Goal: Task Accomplishment & Management: Manage account settings

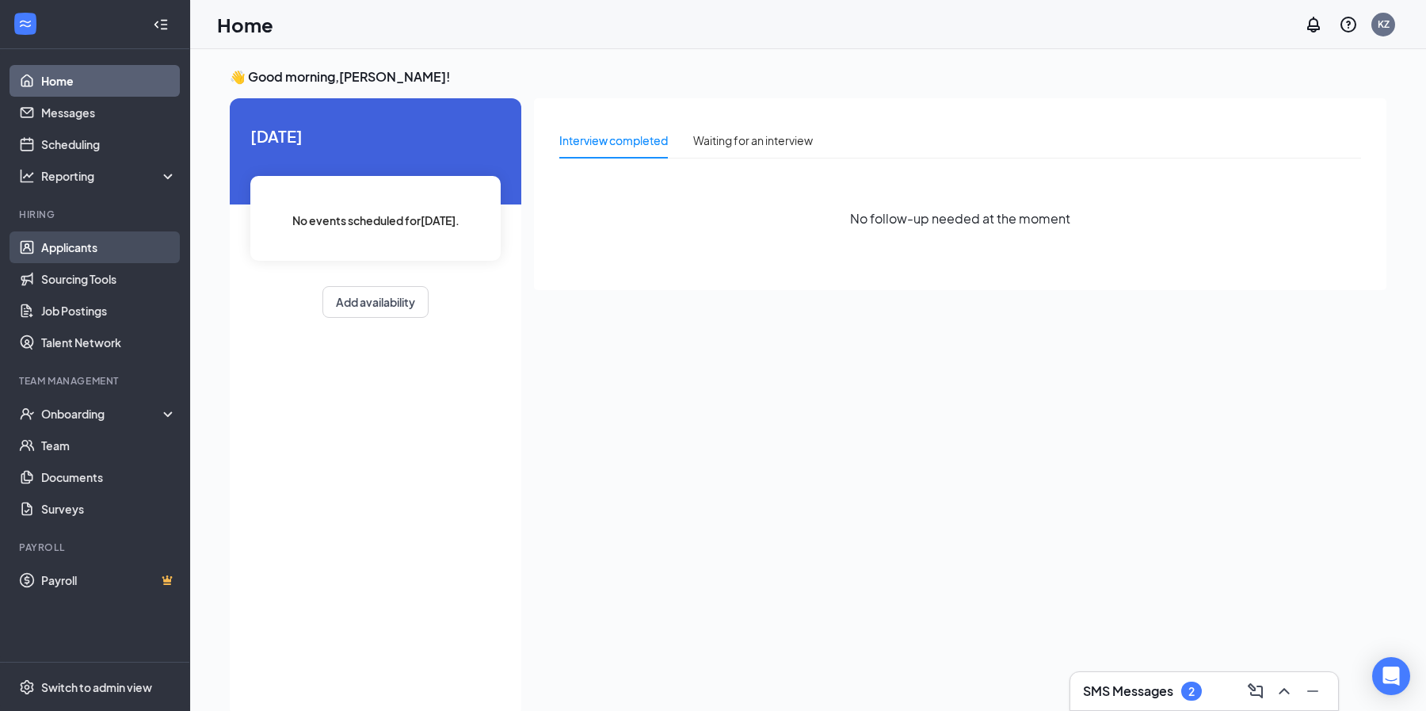
click at [100, 249] on link "Applicants" at bounding box center [108, 247] width 135 height 32
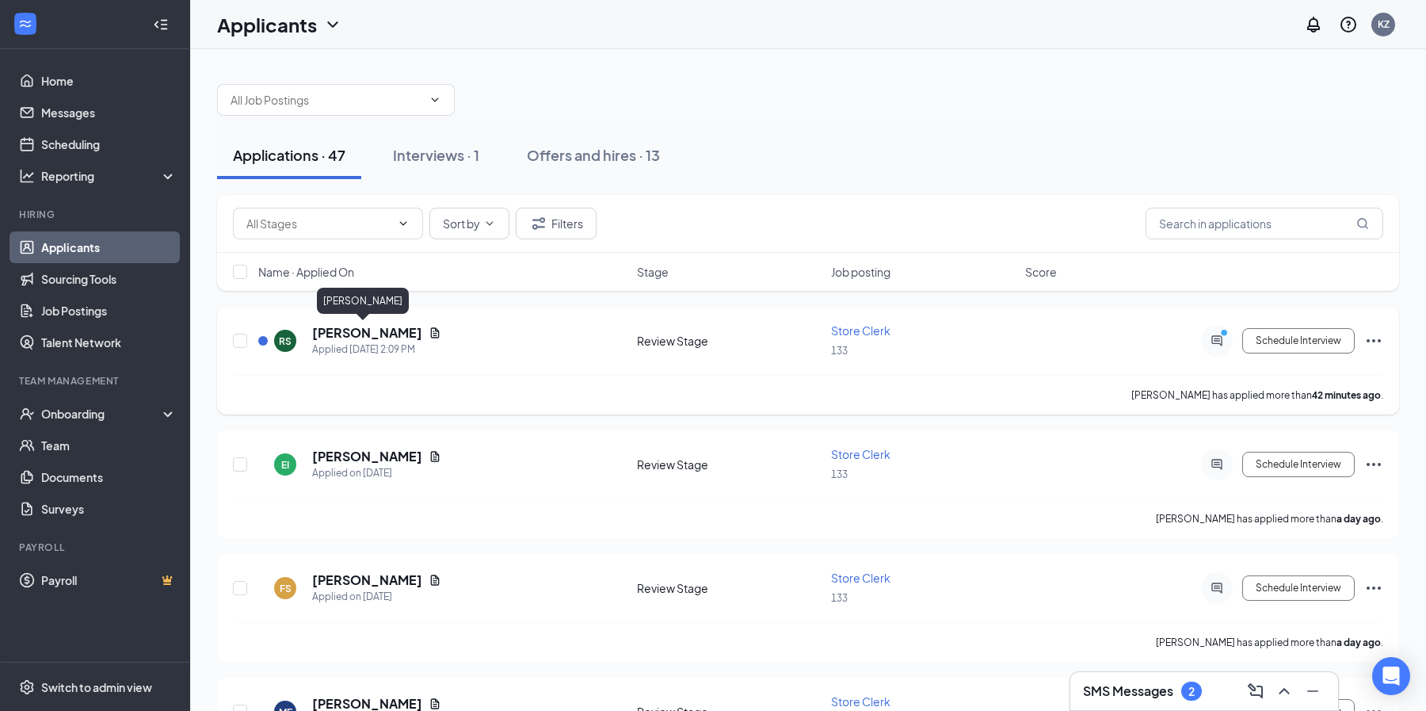
click at [344, 335] on h5 "[PERSON_NAME]" at bounding box center [367, 332] width 110 height 17
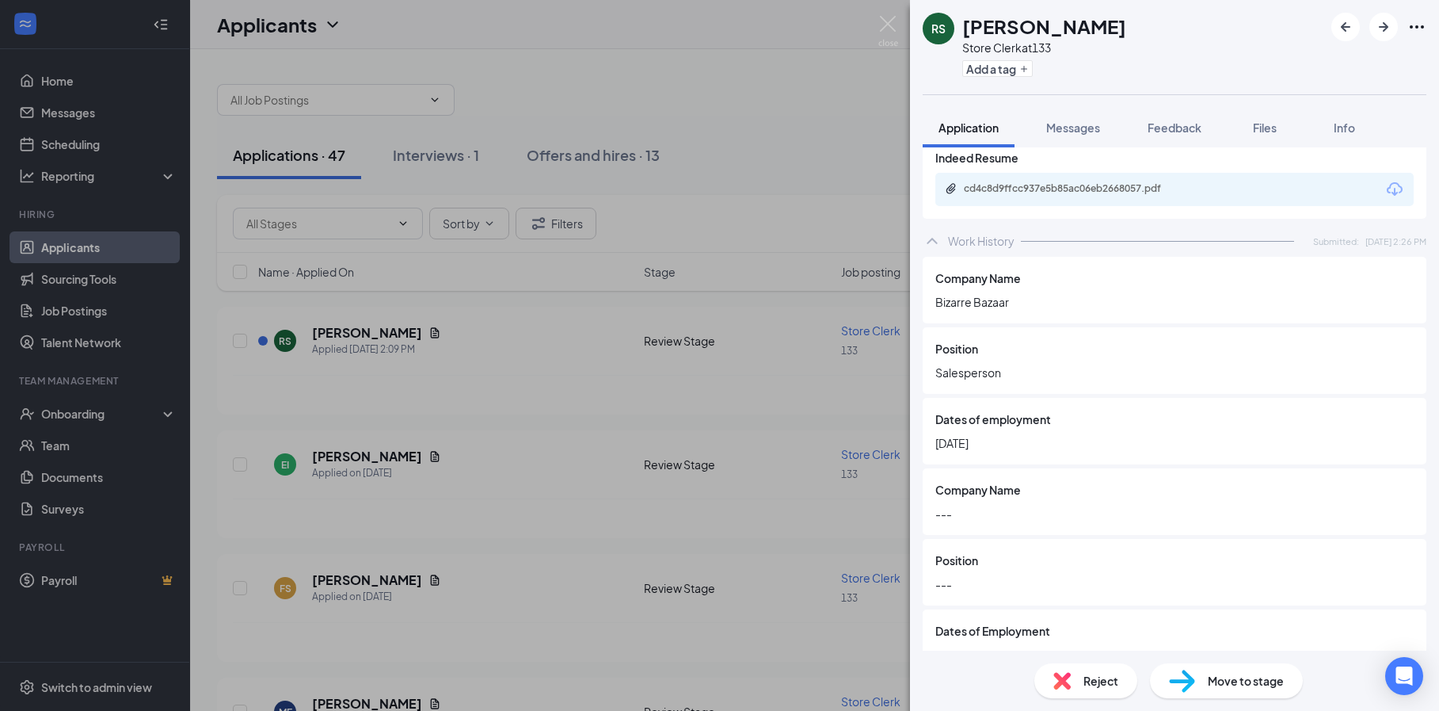
scroll to position [991, 0]
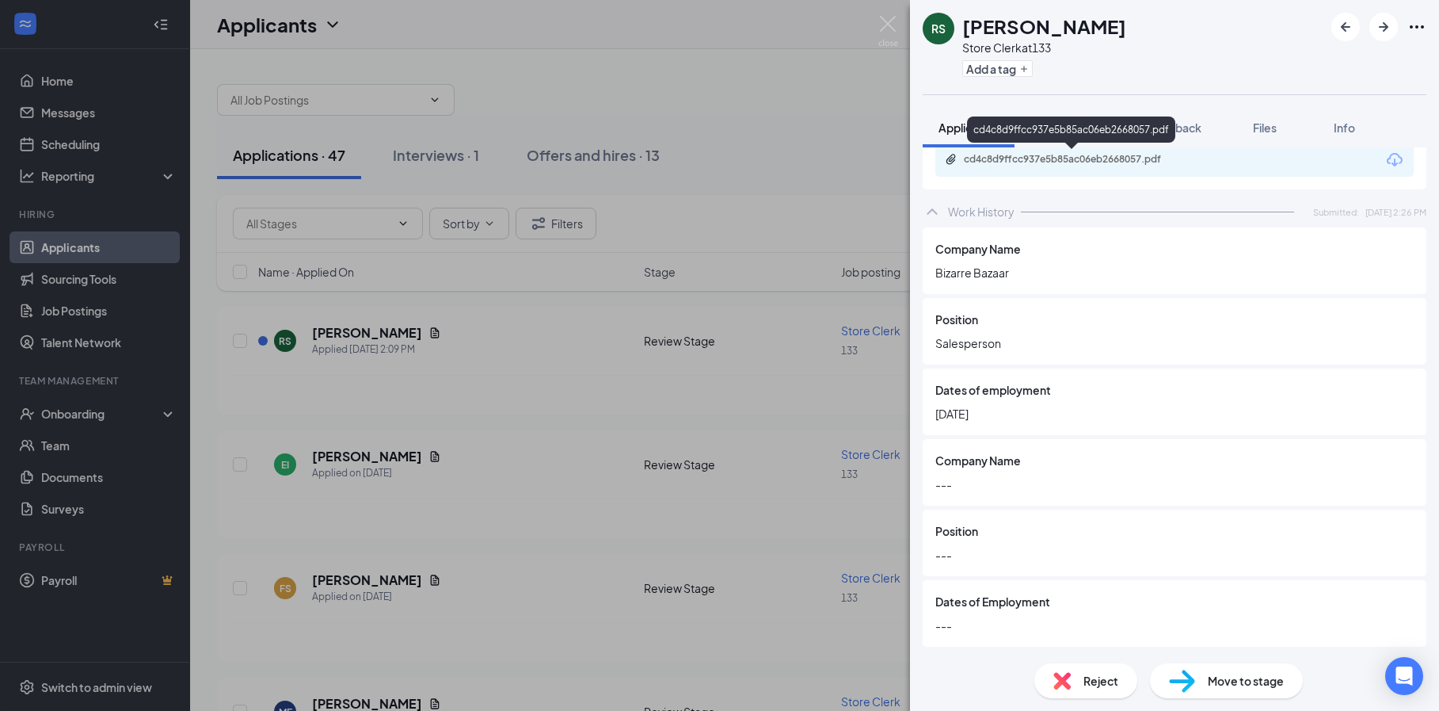
click at [1097, 166] on div "cd4c8d9ffcc937e5b85ac06eb2668057.pdf" at bounding box center [1073, 160] width 257 height 15
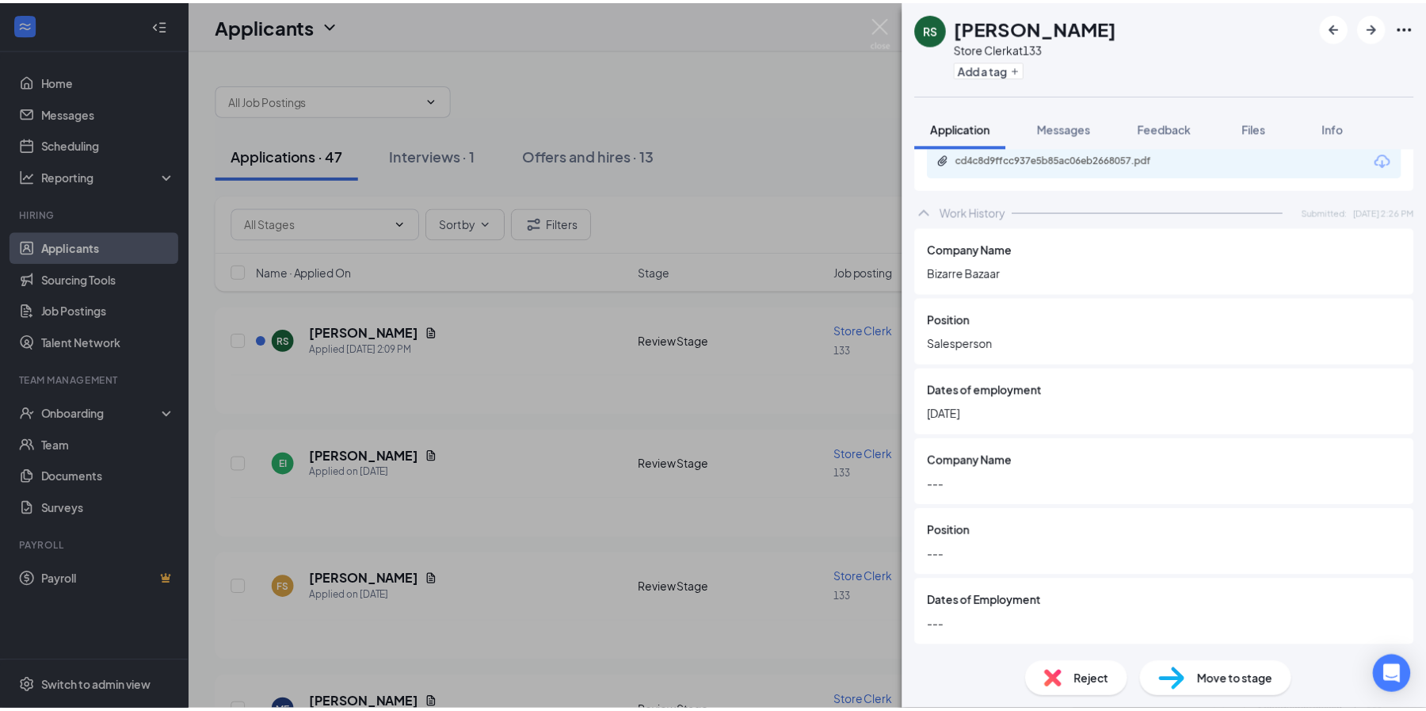
scroll to position [985, 0]
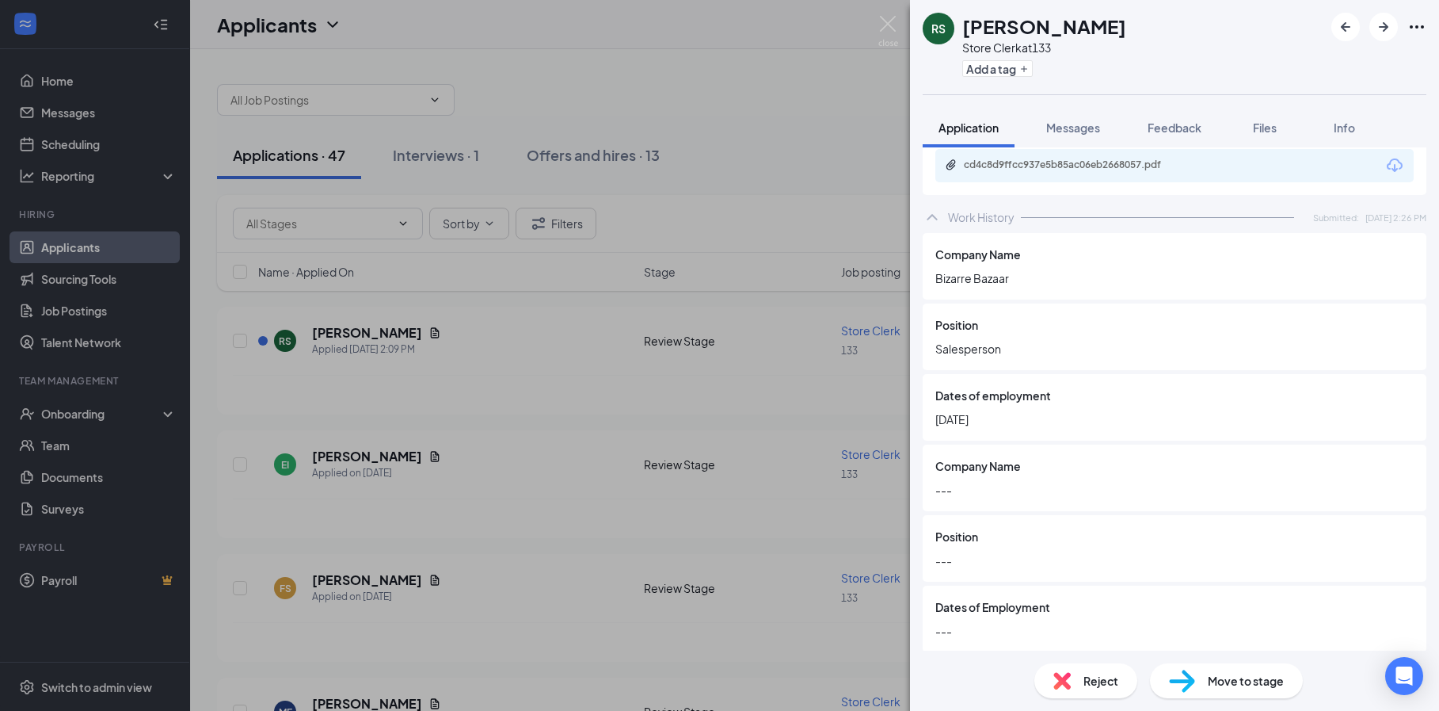
drag, startPoint x: 591, startPoint y: 66, endPoint x: 608, endPoint y: 67, distance: 16.7
click at [598, 63] on div "RS [PERSON_NAME] Store Clerk at 133 Add a tag Application Messages Feedback Fil…" at bounding box center [719, 355] width 1439 height 711
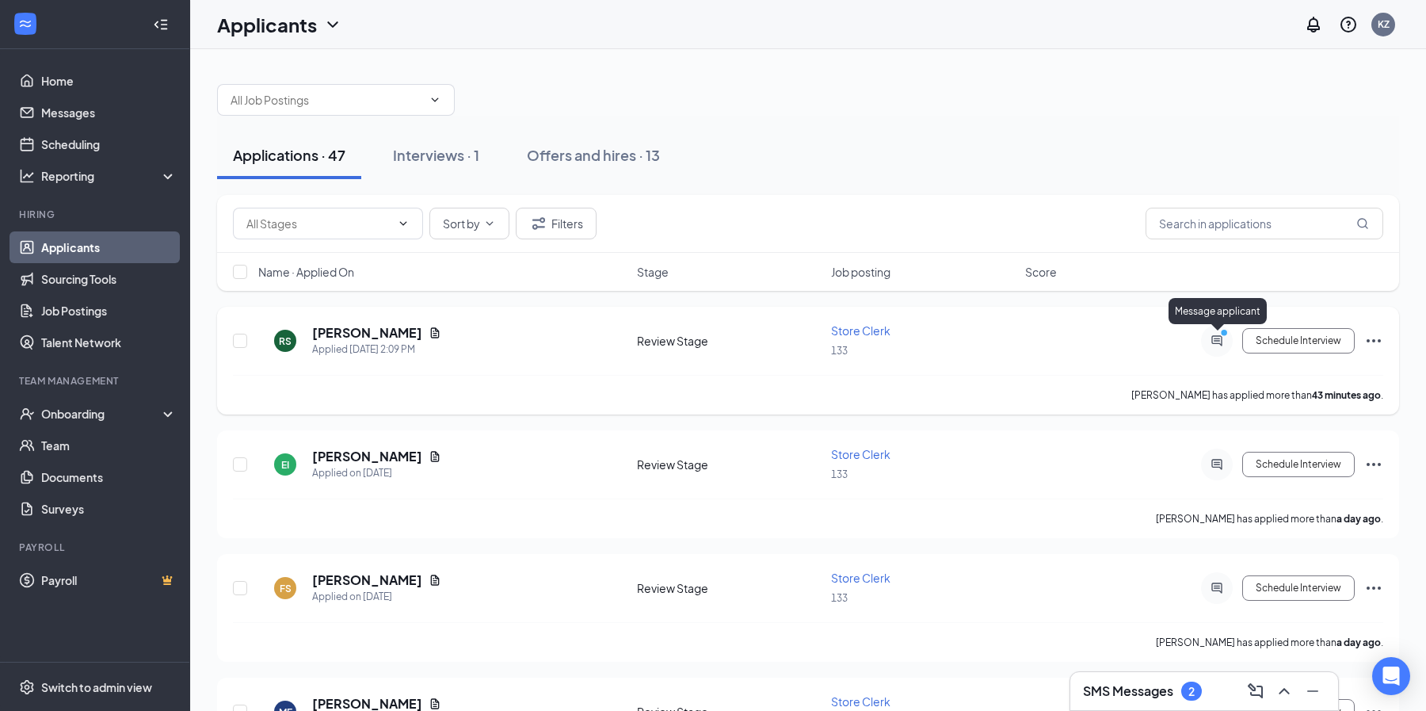
click at [1219, 344] on icon "ActiveChat" at bounding box center [1216, 340] width 10 height 10
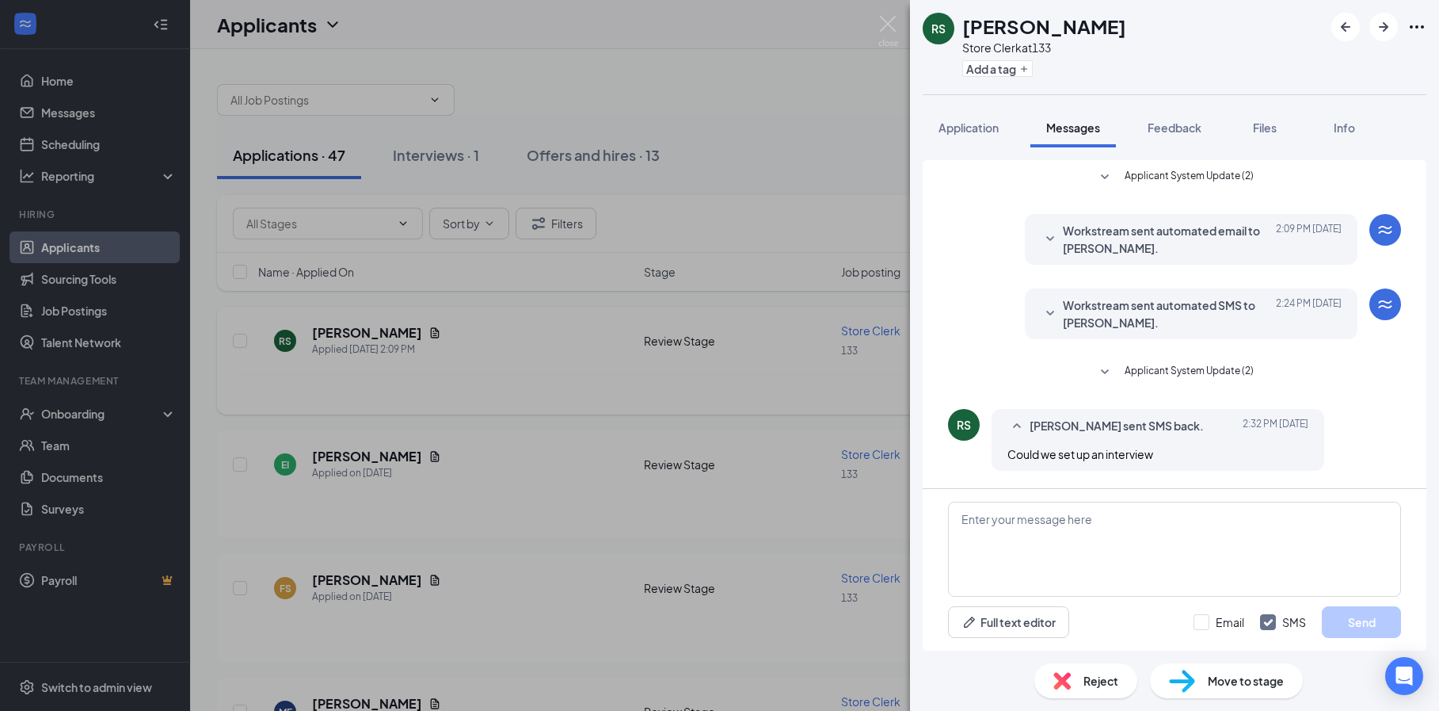
click at [841, 86] on div "RS [PERSON_NAME] Store Clerk at 133 Add a tag Application Messages Feedback Fil…" at bounding box center [719, 355] width 1439 height 711
